Goal: Task Accomplishment & Management: Use online tool/utility

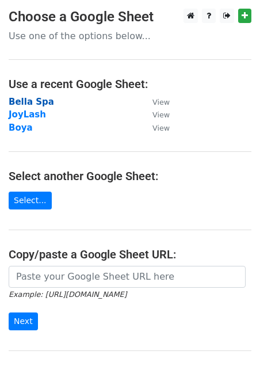
click at [40, 98] on strong "Bella Spa" at bounding box center [31, 102] width 45 height 10
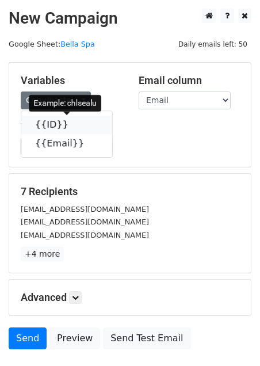
click at [71, 125] on icon at bounding box center [75, 124] width 9 height 9
